Goal: Information Seeking & Learning: Learn about a topic

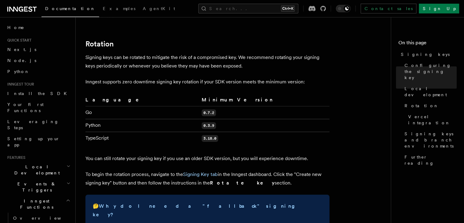
scroll to position [383, 0]
